Goal: Task Accomplishment & Management: Manage account settings

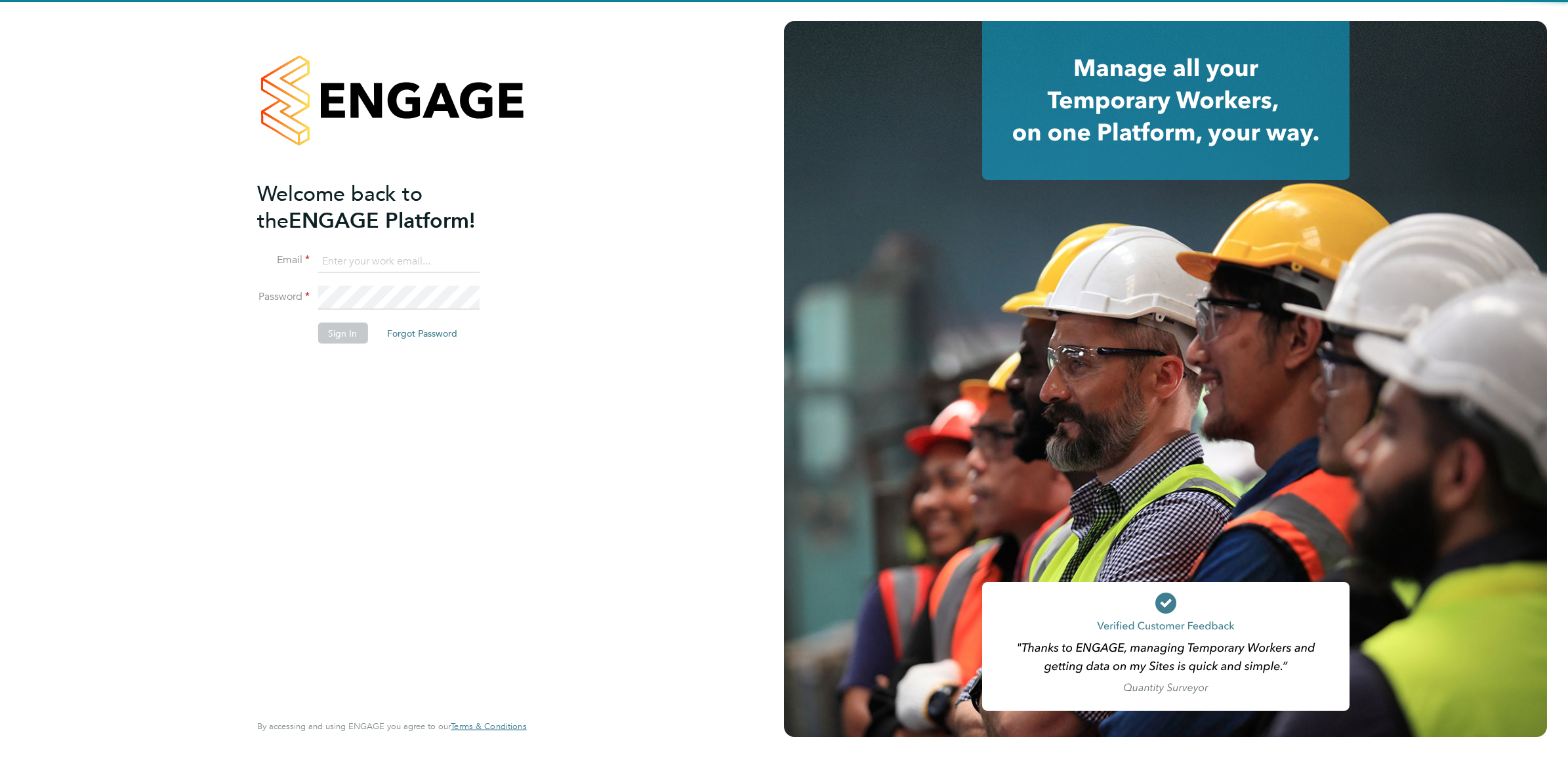
type input "[PERSON_NAME][DOMAIN_NAME][EMAIL_ADDRESS][PERSON_NAME][DOMAIN_NAME]"
drag, startPoint x: 373, startPoint y: 359, endPoint x: 352, endPoint y: 355, distance: 21.4
click at [368, 359] on div "Welcome back to the ENGAGE Platform! Email [DOMAIN_NAME][EMAIL_ADDRESS][PERSON_…" at bounding box center [385, 444] width 256 height 530
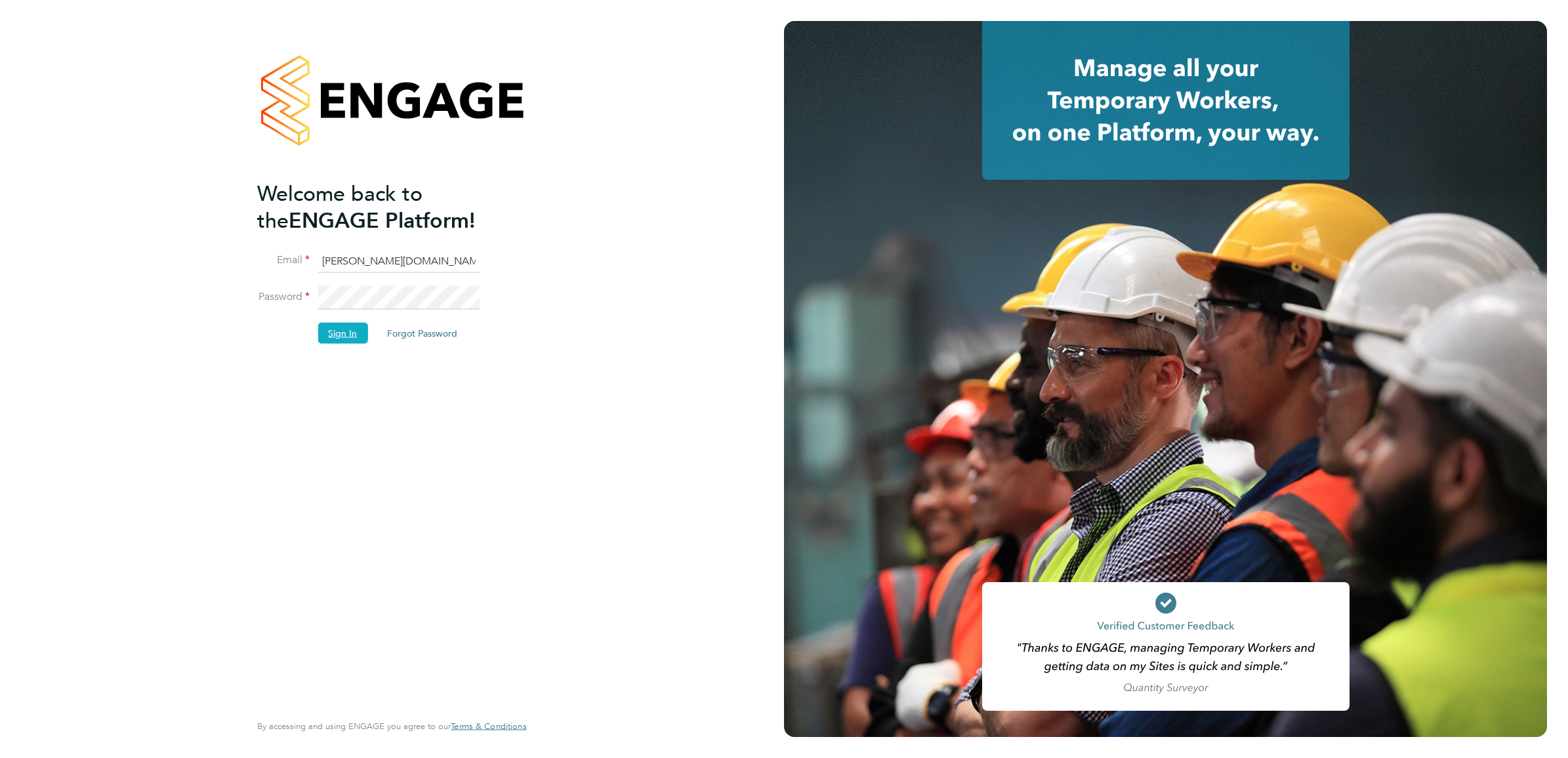
click at [342, 335] on button "Sign In" at bounding box center [343, 333] width 50 height 21
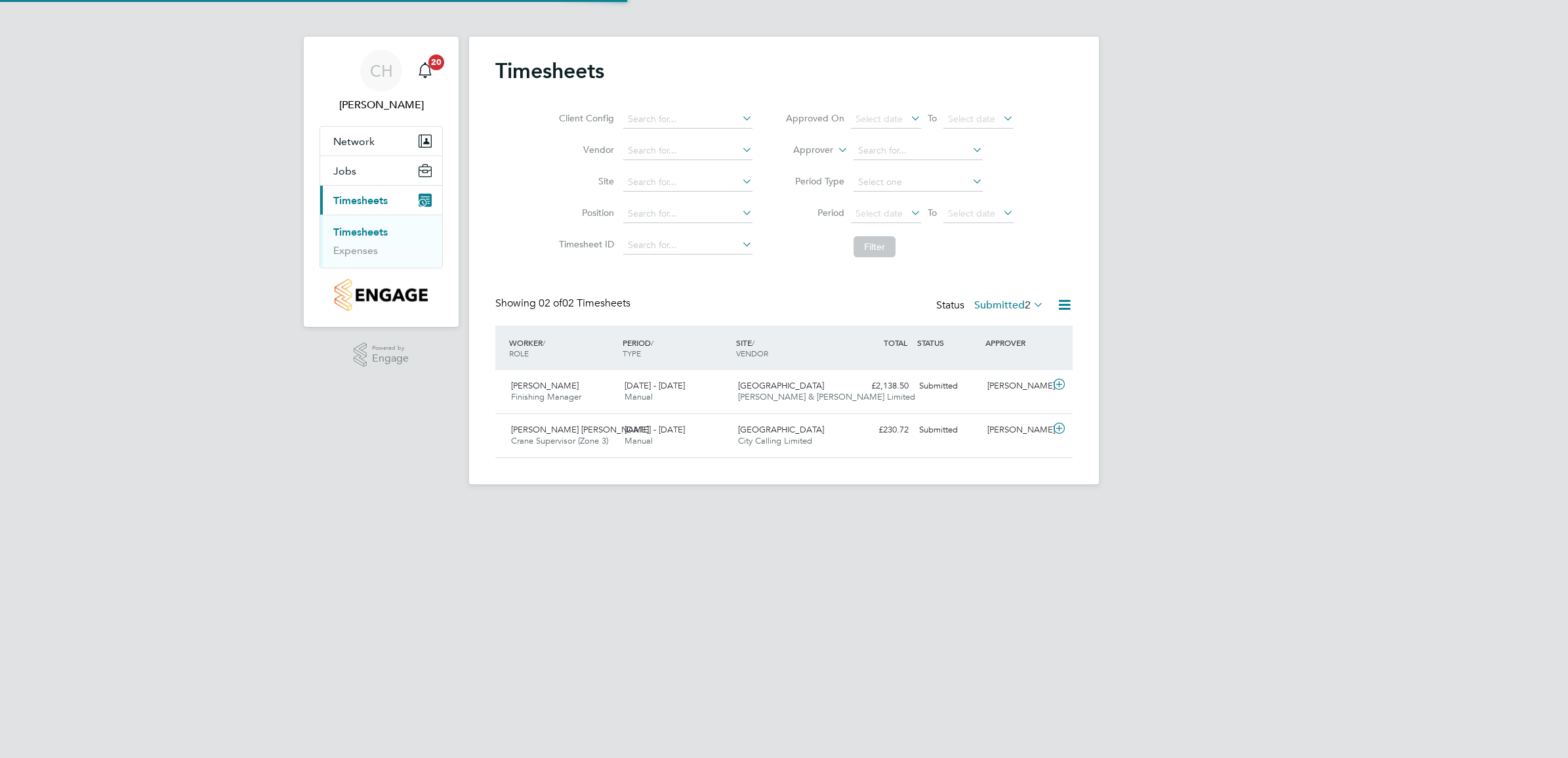
scroll to position [33, 114]
click at [685, 420] on div "15 - 21 Sep 2025 Manual" at bounding box center [676, 436] width 114 height 33
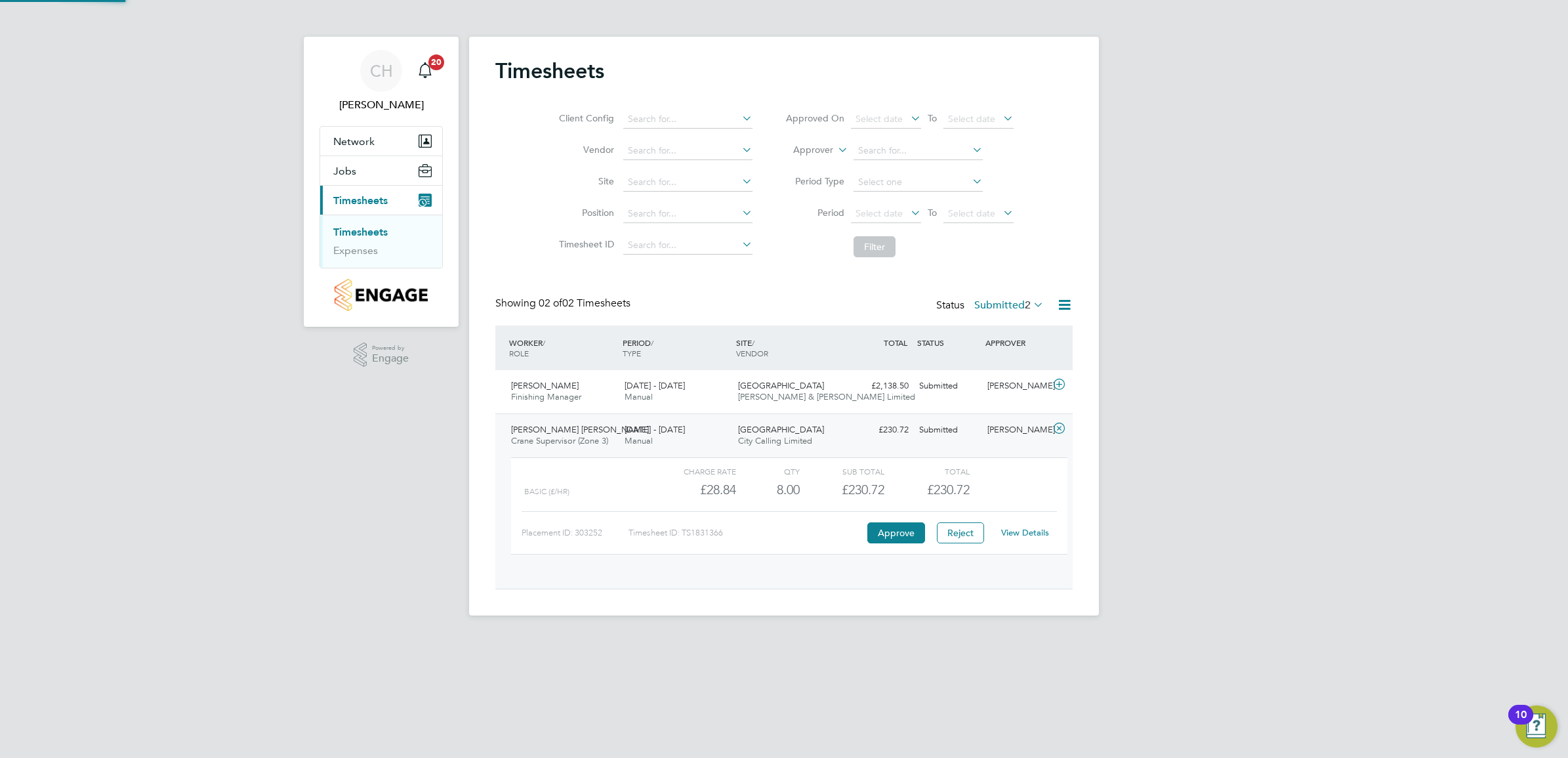
scroll to position [22, 128]
click at [1039, 535] on link "View Details" at bounding box center [1026, 532] width 48 height 11
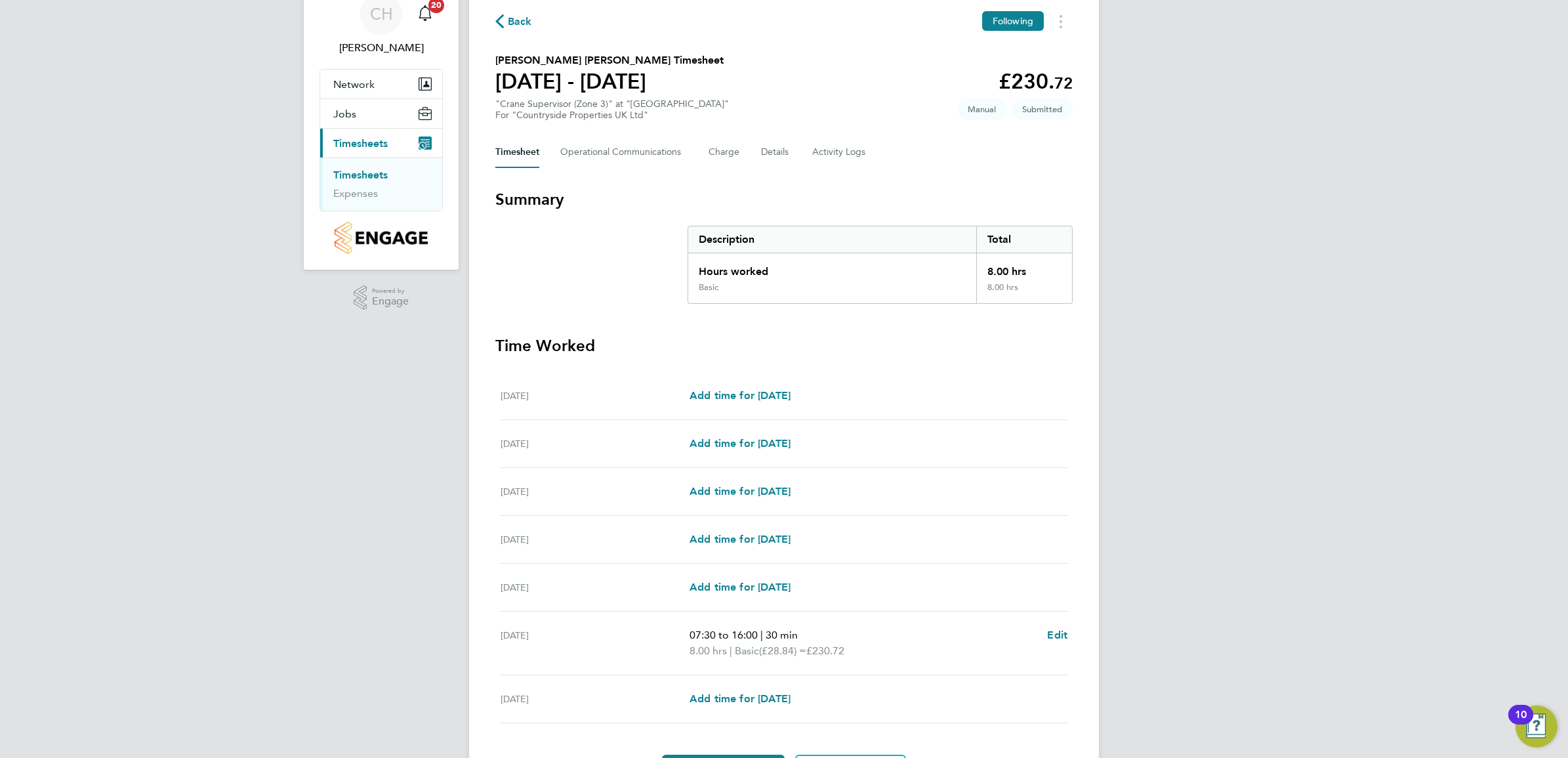
scroll to position [140, 0]
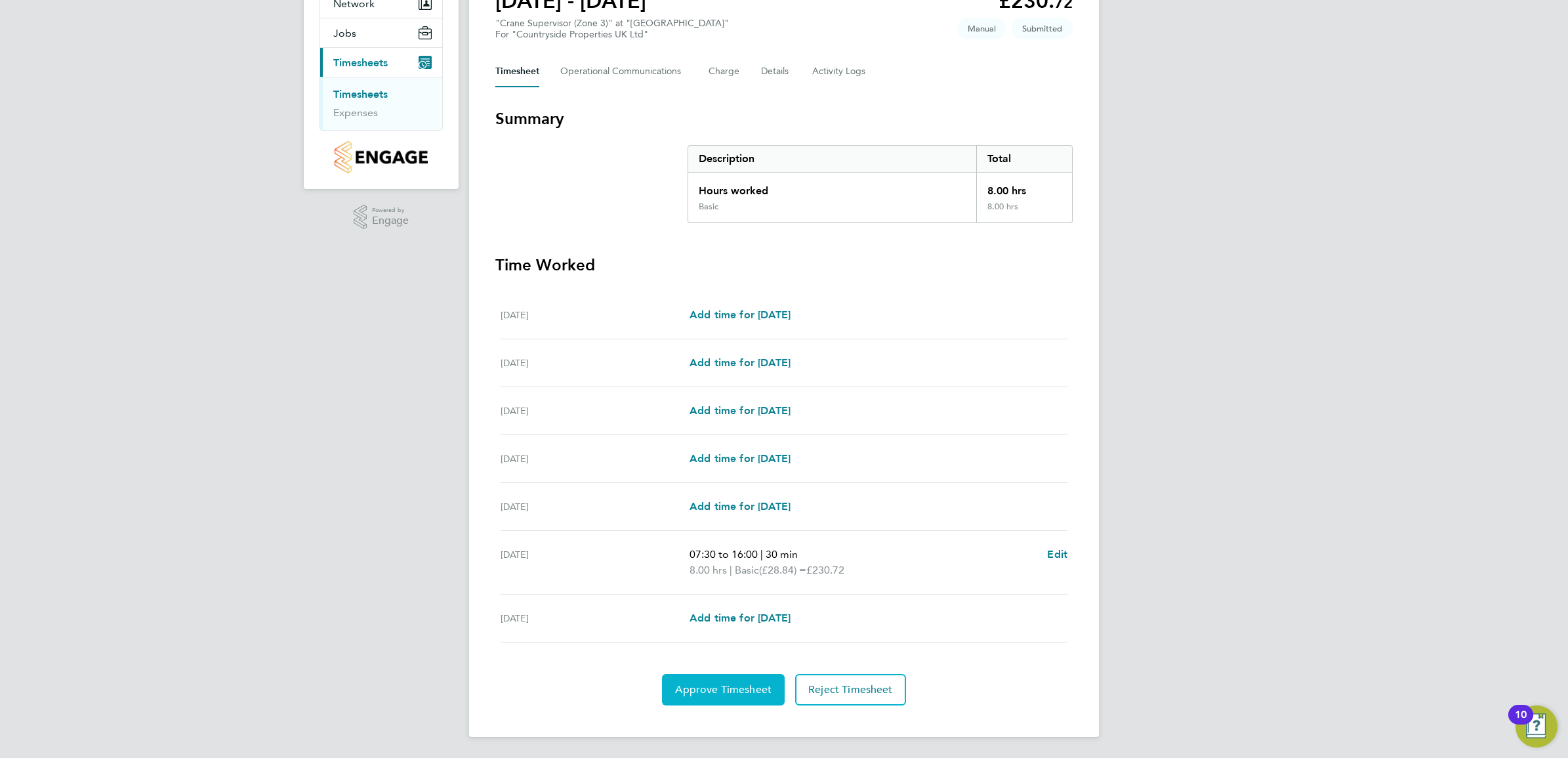
click at [740, 689] on span "Approve Timesheet" at bounding box center [723, 689] width 96 height 13
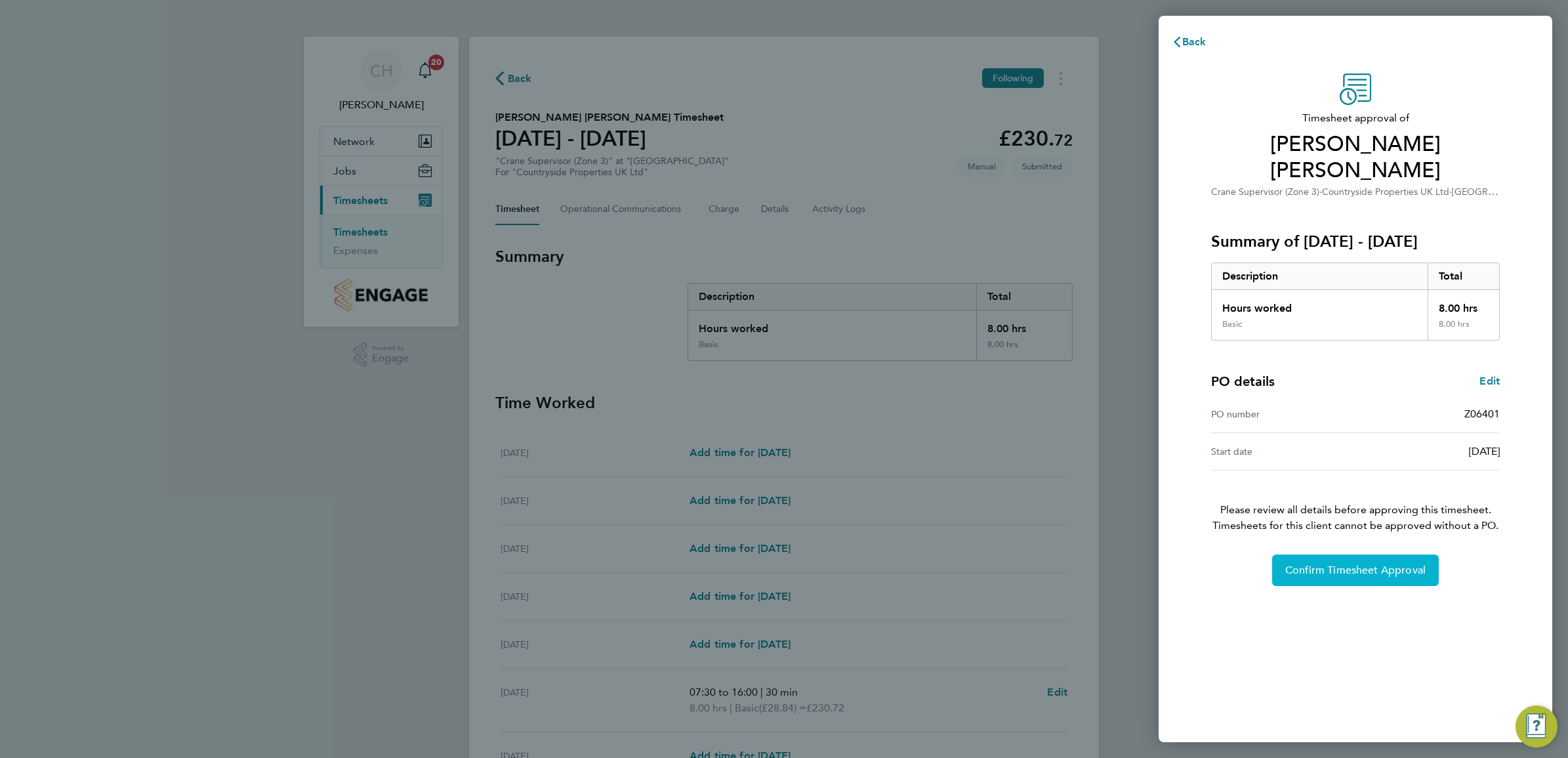
click at [1325, 563] on span "Confirm Timesheet Approval" at bounding box center [1354, 569] width 140 height 13
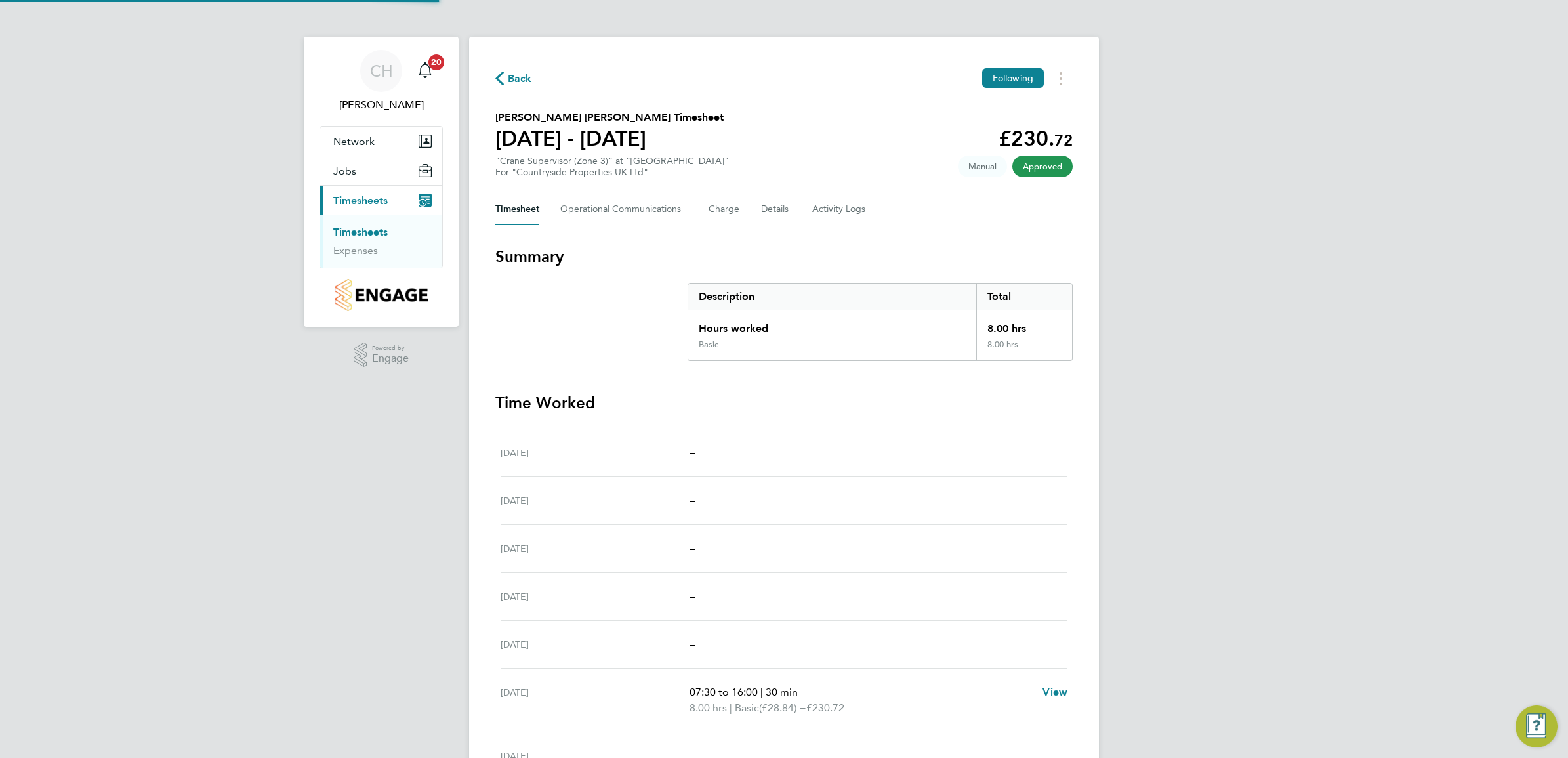
click at [375, 230] on link "Timesheets" at bounding box center [360, 232] width 54 height 12
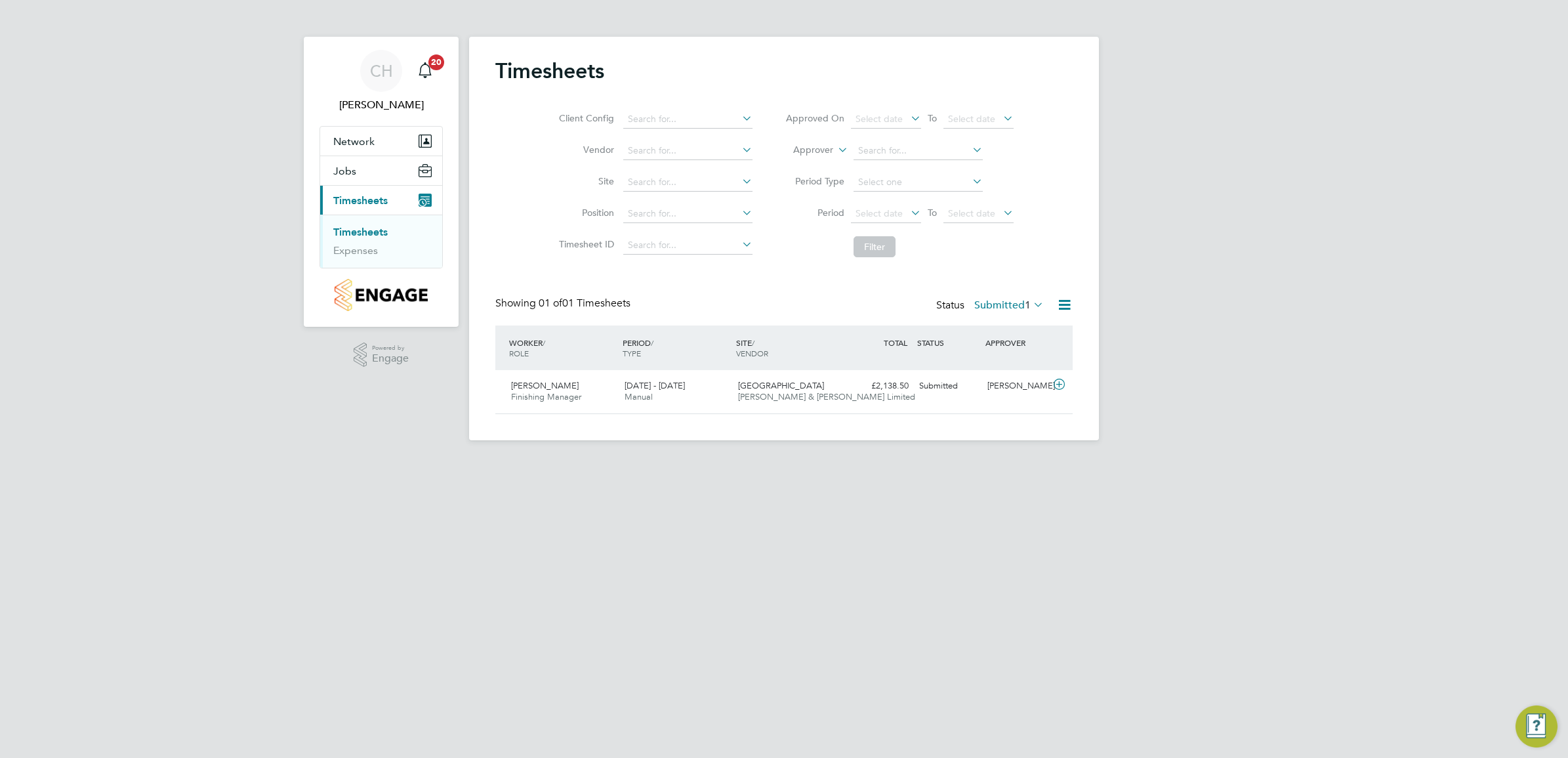
scroll to position [33, 114]
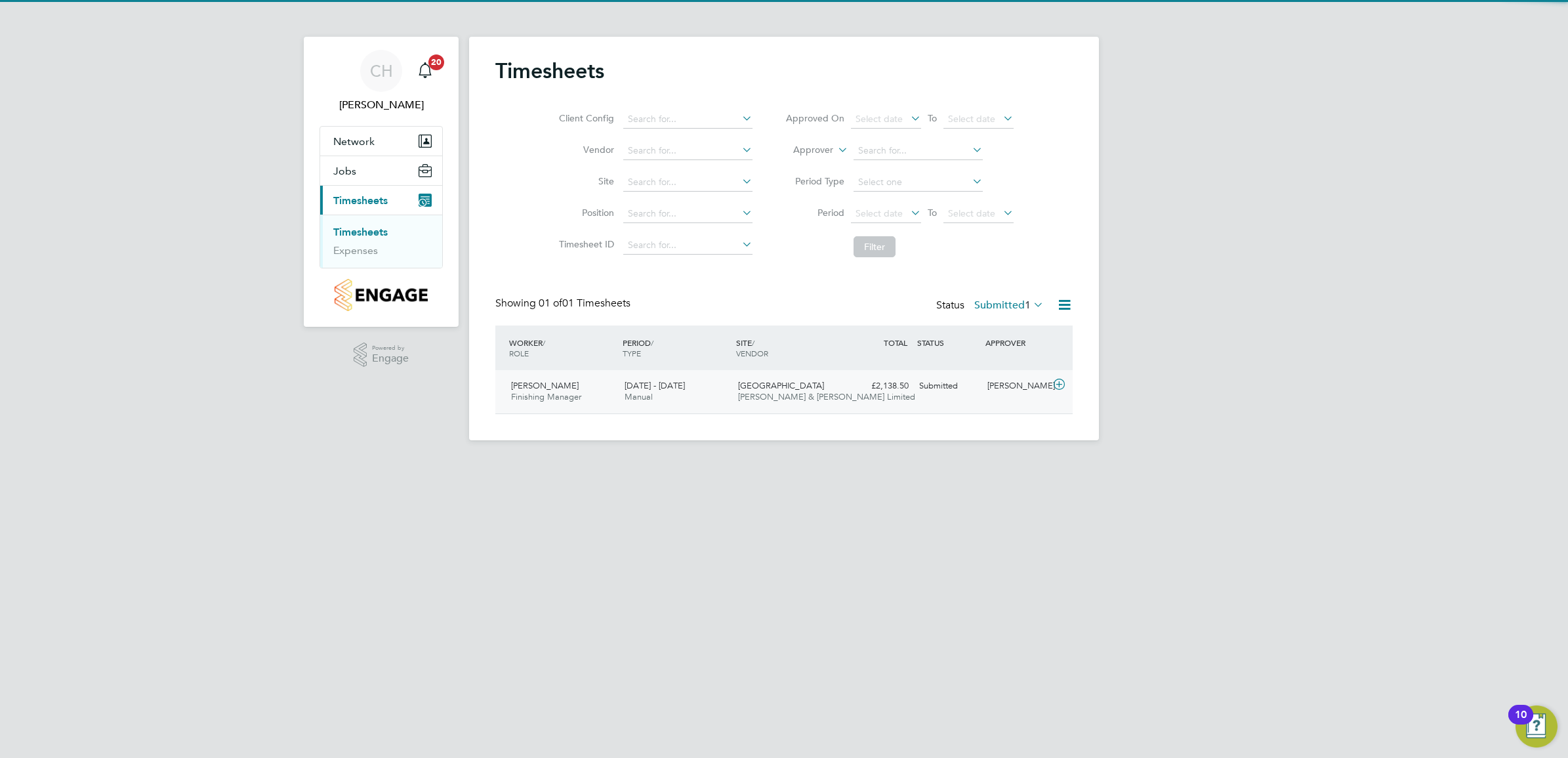
click at [624, 398] on span "Manual" at bounding box center [638, 396] width 28 height 11
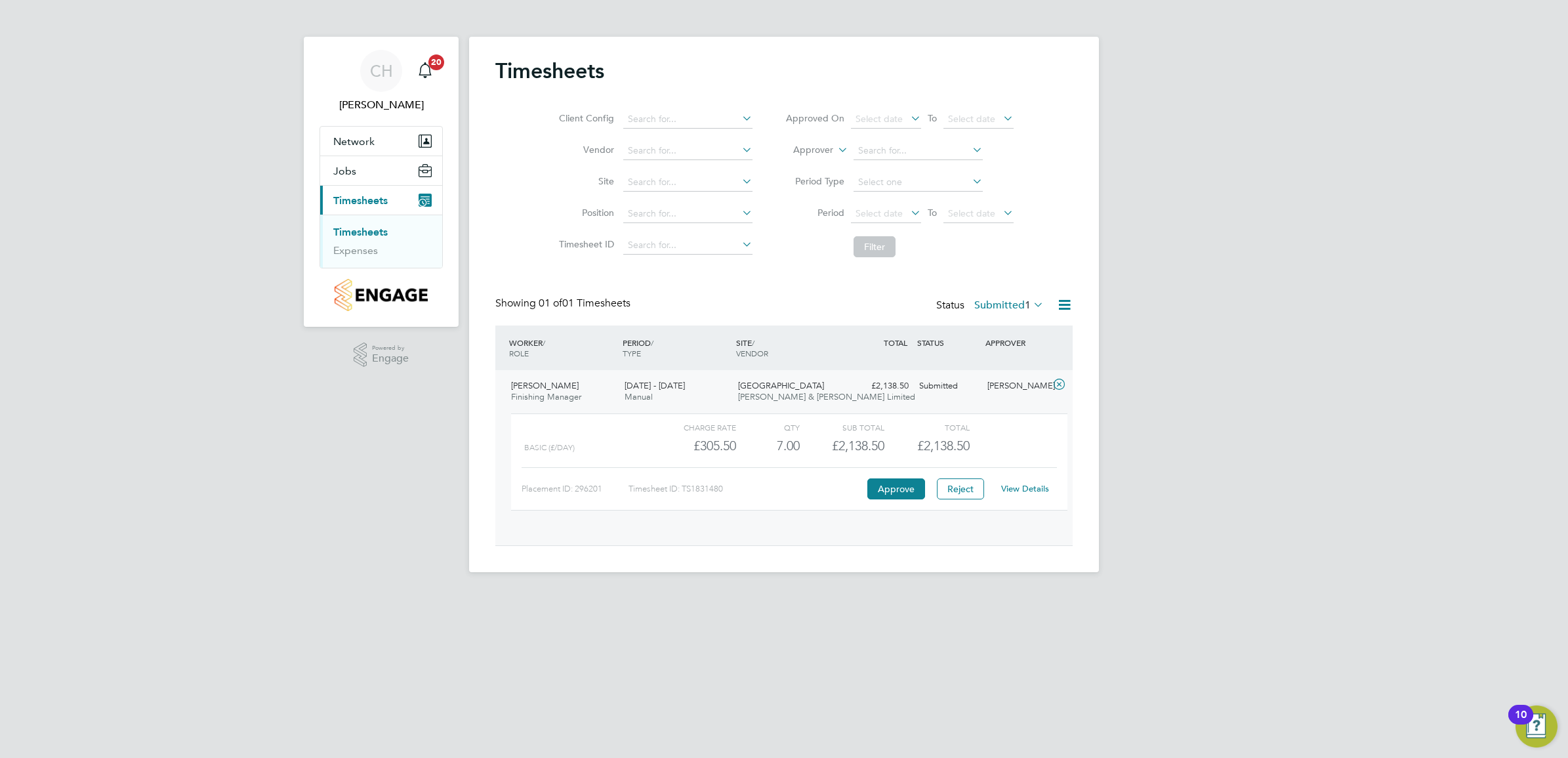
scroll to position [22, 128]
click at [891, 493] on button "Approve" at bounding box center [896, 488] width 58 height 21
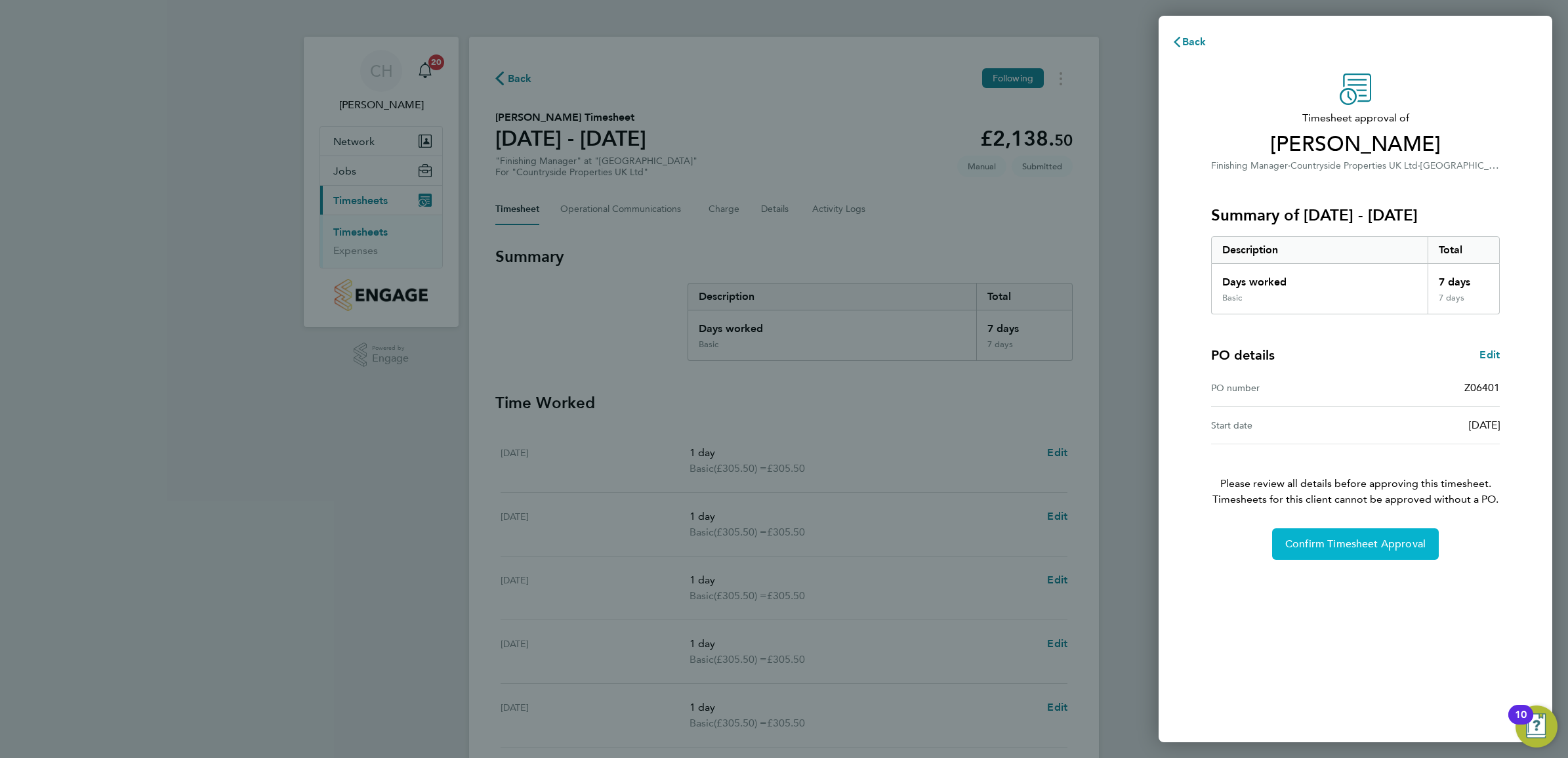
click at [1298, 538] on span "Confirm Timesheet Approval" at bounding box center [1354, 544] width 140 height 13
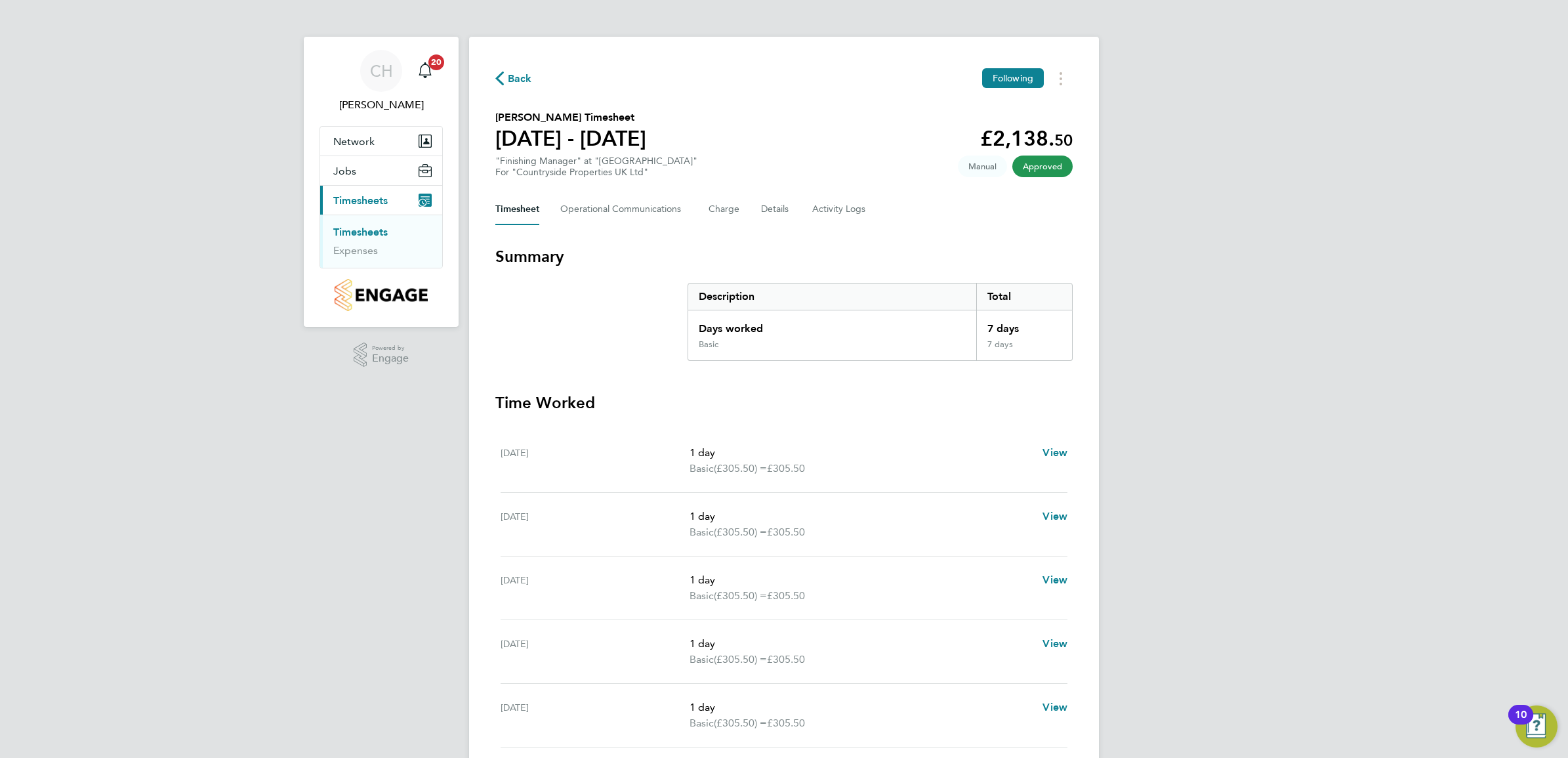
click at [372, 228] on link "Timesheets" at bounding box center [360, 232] width 54 height 12
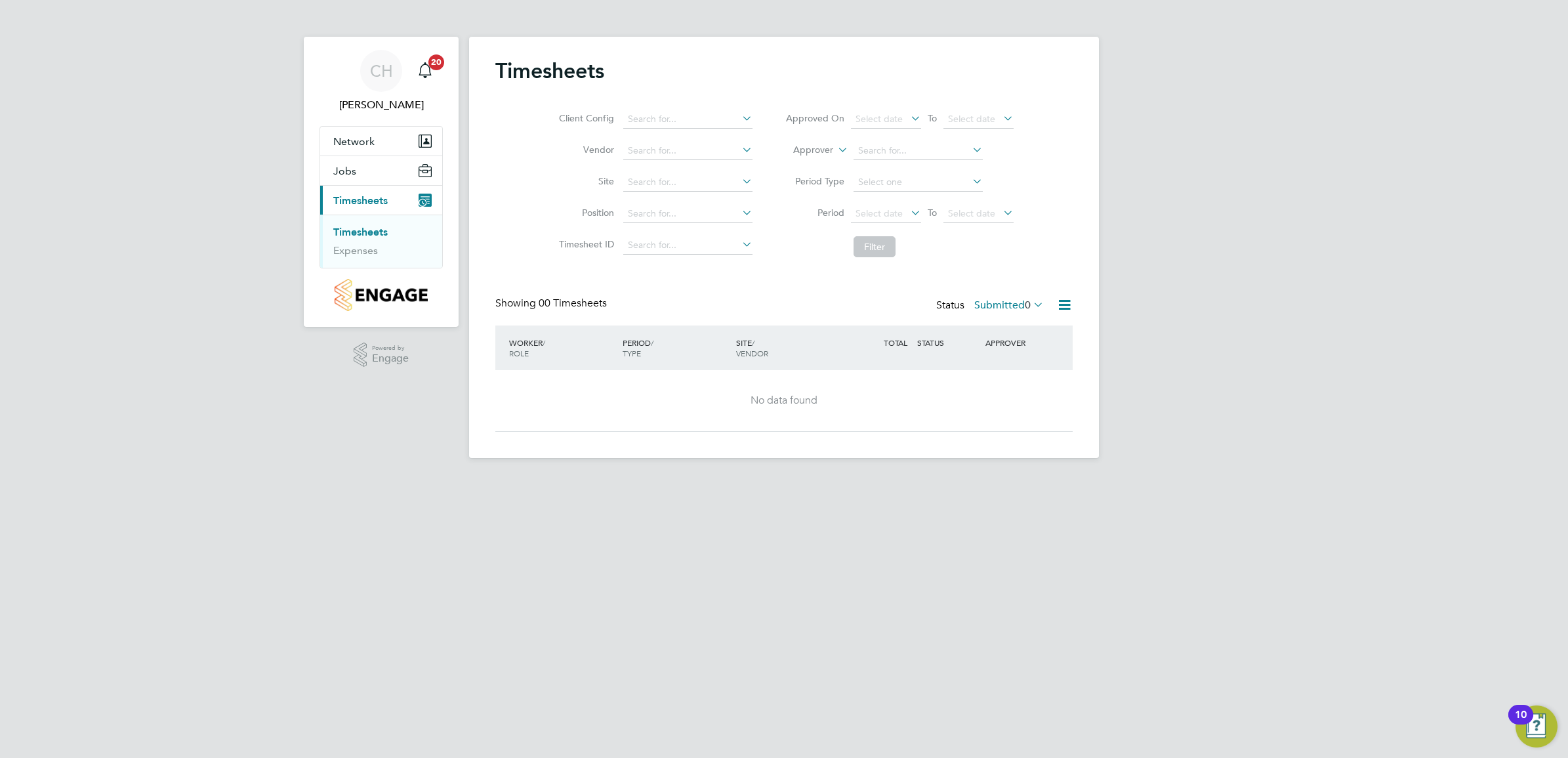
drag, startPoint x: 627, startPoint y: 335, endPoint x: 467, endPoint y: 519, distance: 243.8
click at [467, 479] on html "CH Charlie Hughes Notifications 20 Applications: Network Team Members Sites Job…" at bounding box center [784, 239] width 1568 height 479
